Goal: Information Seeking & Learning: Learn about a topic

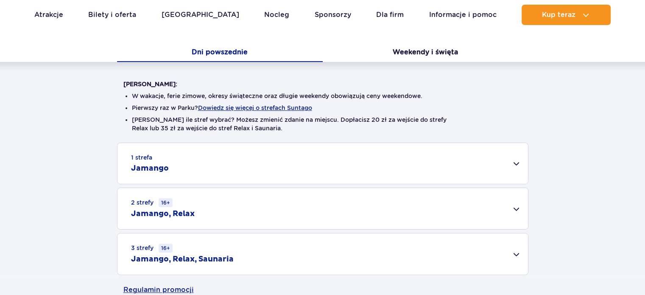
scroll to position [175, 0]
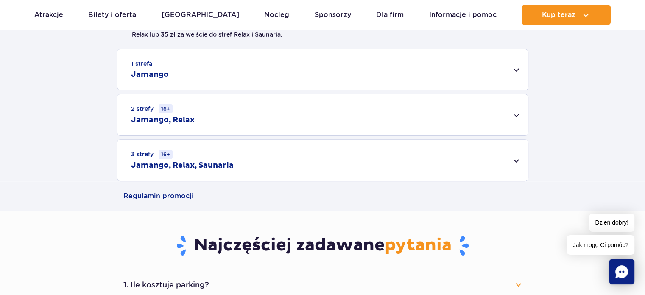
scroll to position [288, 0]
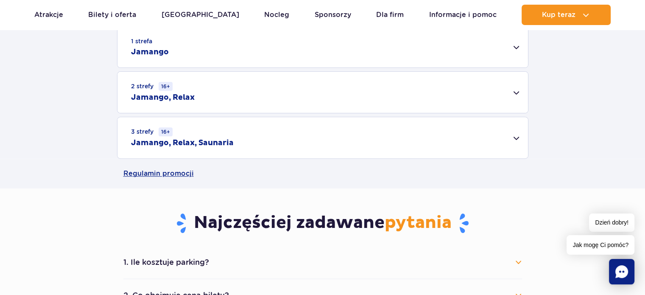
click at [506, 143] on div "3 strefy 16+ Jamango, Relax, Saunaria" at bounding box center [323, 137] width 411 height 41
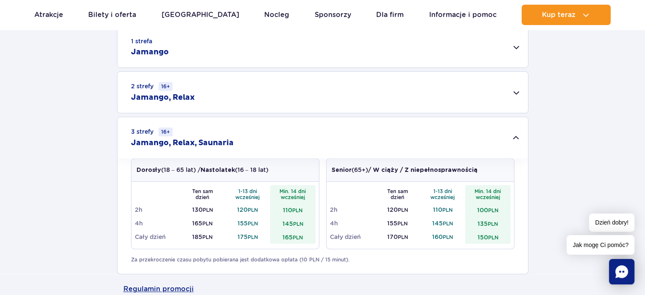
click at [509, 102] on div "2 strefy 16+ Jamango, Relax" at bounding box center [323, 92] width 411 height 41
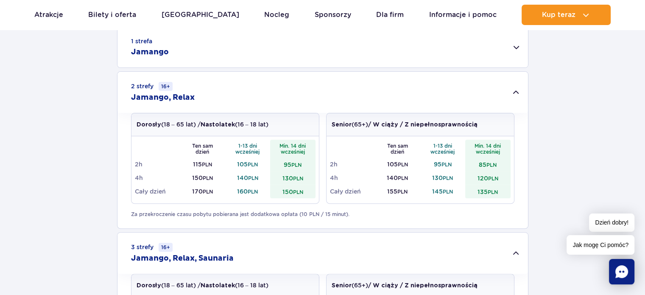
click at [509, 102] on div "2 strefy 16+ Jamango, Relax" at bounding box center [323, 92] width 411 height 41
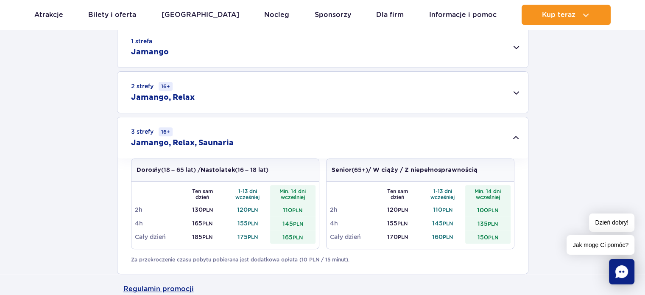
click at [509, 102] on div "2 strefy 16+ Jamango, Relax" at bounding box center [323, 92] width 411 height 41
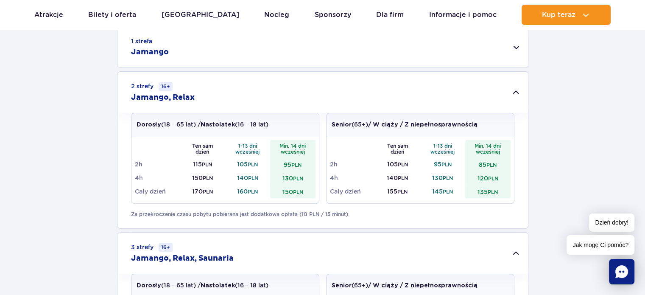
click at [507, 57] on div "1 strefa Jamango" at bounding box center [323, 47] width 411 height 41
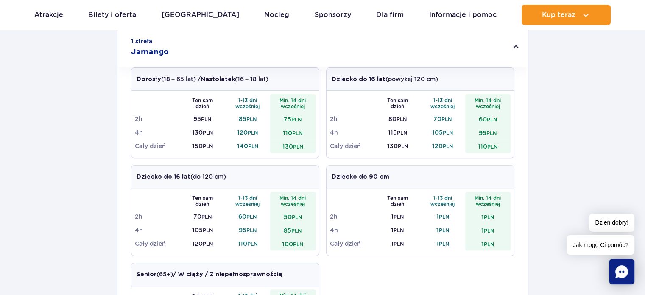
click at [507, 57] on div "1 strefa Jamango" at bounding box center [323, 47] width 411 height 41
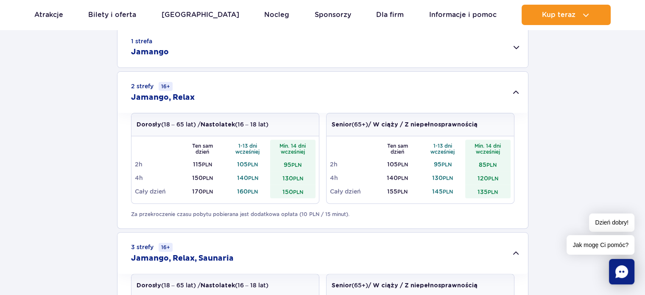
click at [507, 69] on div "1 strefa Jamango Dorosły (18 – 65 lat) / Nastolatek (16 – 18 lat) Ten sam dzień…" at bounding box center [322, 207] width 645 height 363
drag, startPoint x: 507, startPoint y: 69, endPoint x: 510, endPoint y: 86, distance: 17.4
click at [510, 86] on div "1 strefa Jamango Dorosły (18 – 65 lat) / Nastolatek (16 – 18 lat) Ten sam dzień…" at bounding box center [322, 207] width 645 height 363
click at [510, 86] on div "2 strefy 16+ Jamango, Relax" at bounding box center [323, 92] width 411 height 41
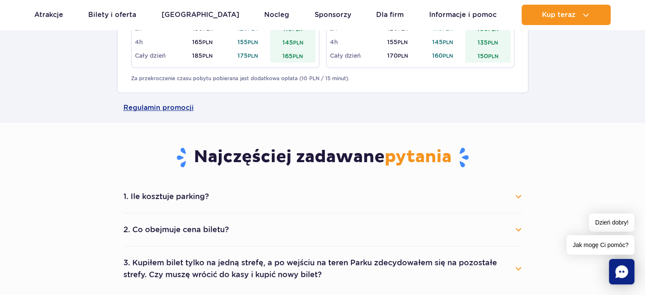
scroll to position [0, 0]
